Goal: Check status

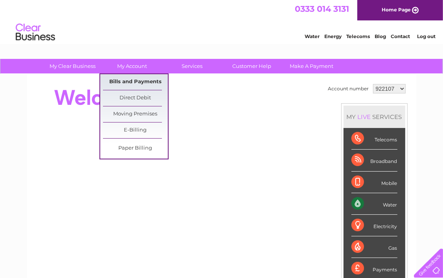
click at [130, 80] on link "Bills and Payments" at bounding box center [135, 82] width 65 height 16
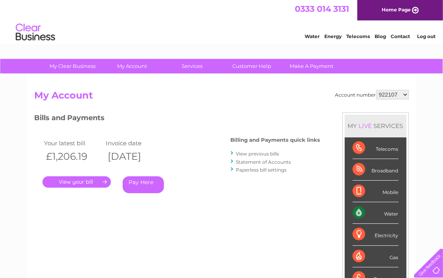
click at [277, 161] on link "Statement of Accounts" at bounding box center [263, 162] width 55 height 6
